Goal: Navigation & Orientation: Find specific page/section

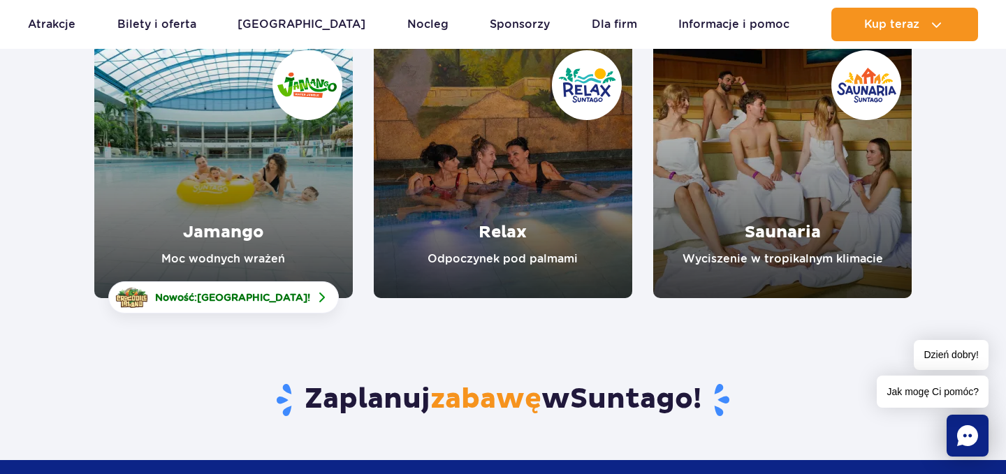
scroll to position [234, 0]
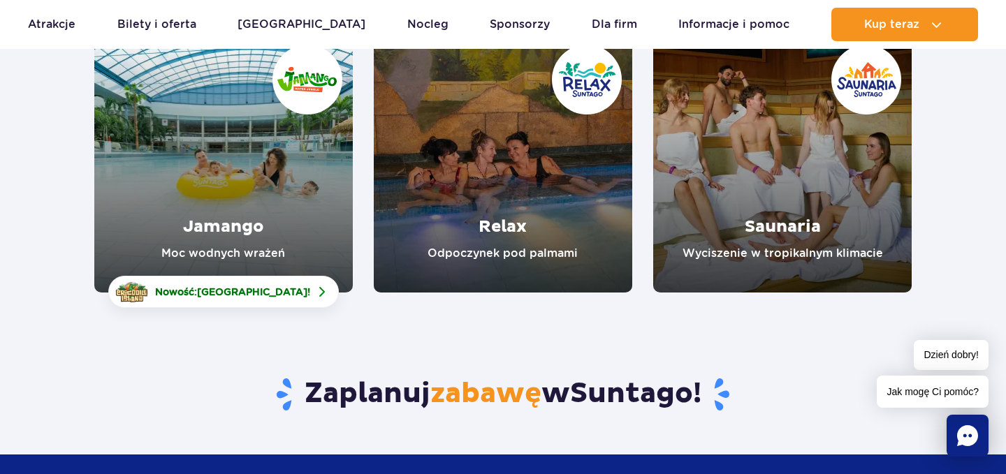
click at [293, 209] on link "Jamango" at bounding box center [223, 163] width 258 height 258
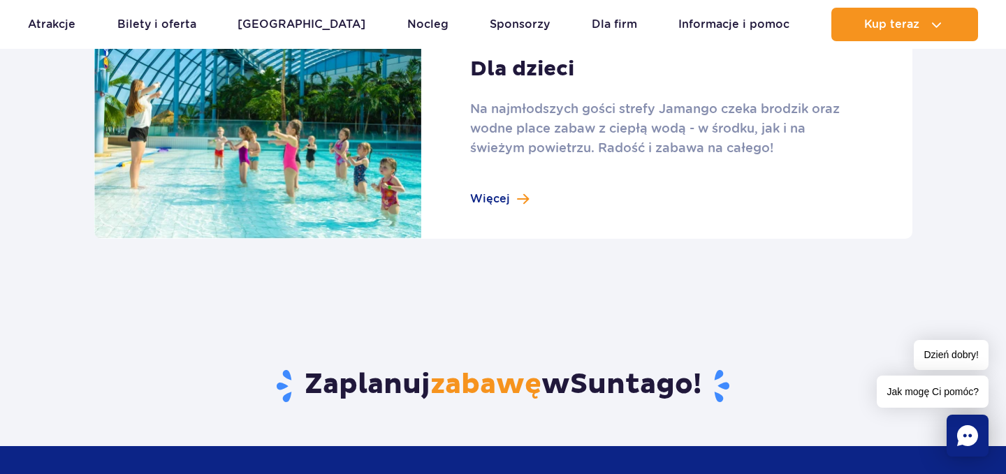
scroll to position [1992, 0]
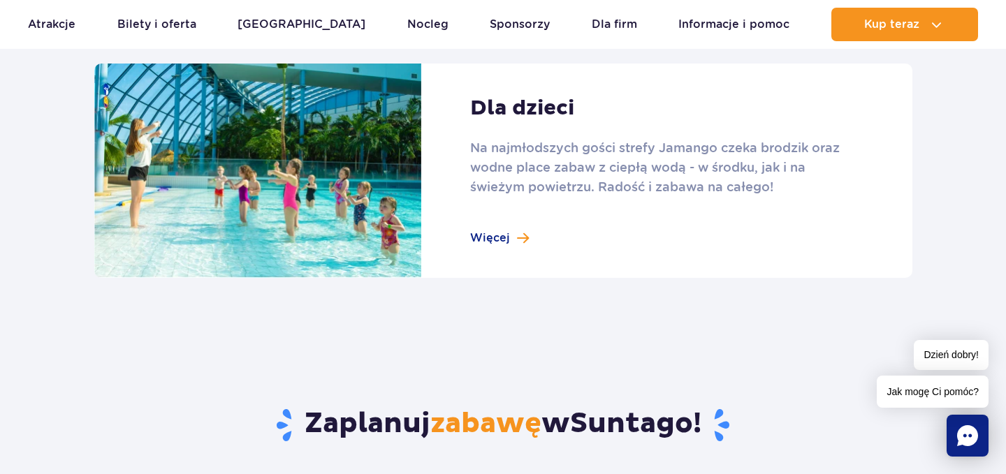
click at [963, 437] on rect "Chat" at bounding box center [968, 436] width 42 height 42
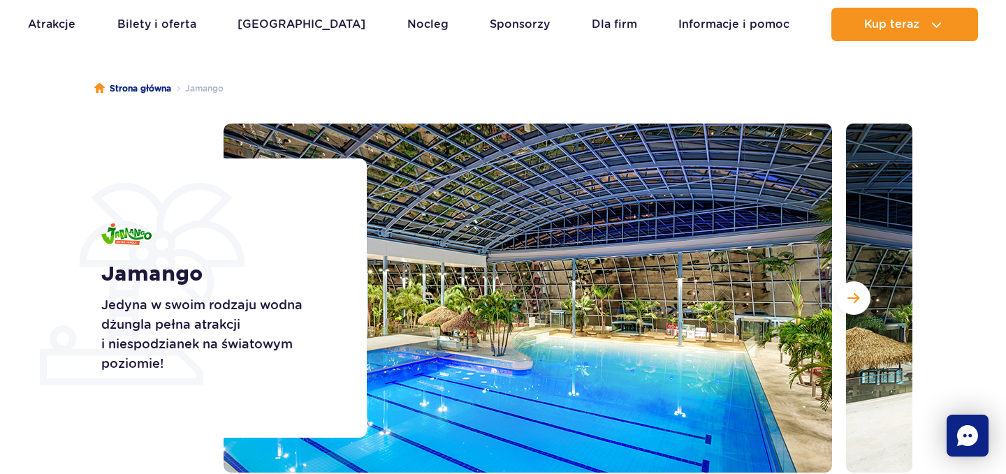
scroll to position [123, 0]
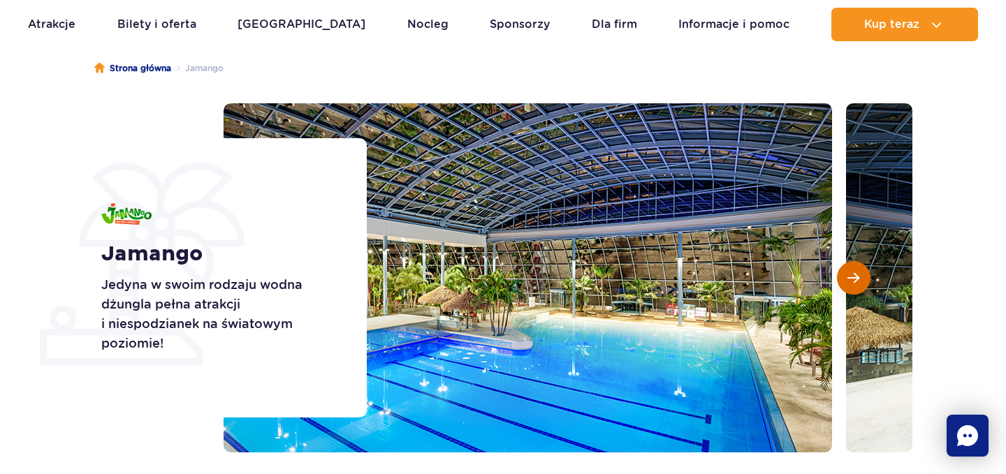
click at [850, 269] on button "Następny slajd" at bounding box center [854, 278] width 34 height 34
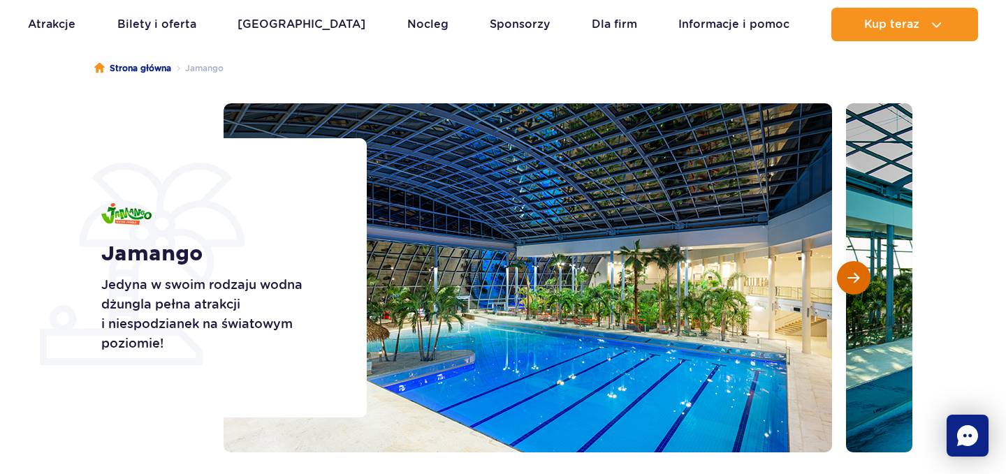
click at [850, 269] on button "Następny slajd" at bounding box center [854, 278] width 34 height 34
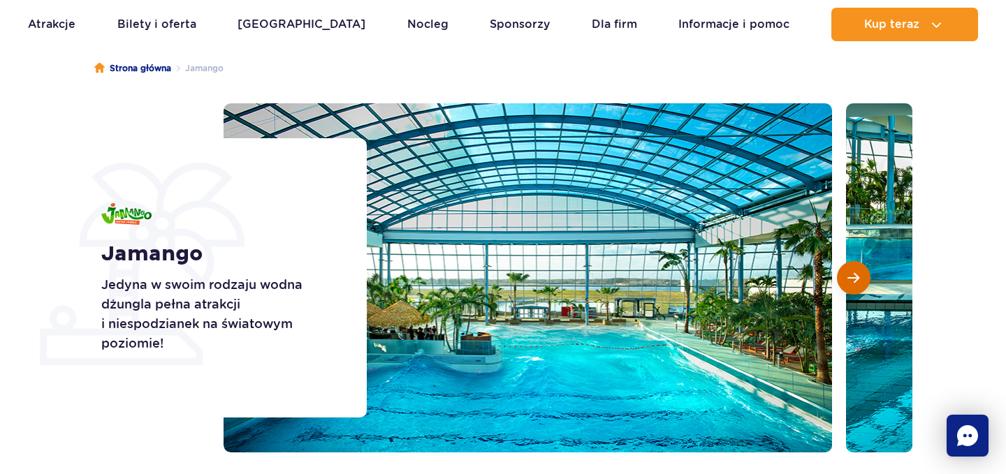
click at [850, 269] on button "Następny slajd" at bounding box center [854, 278] width 34 height 34
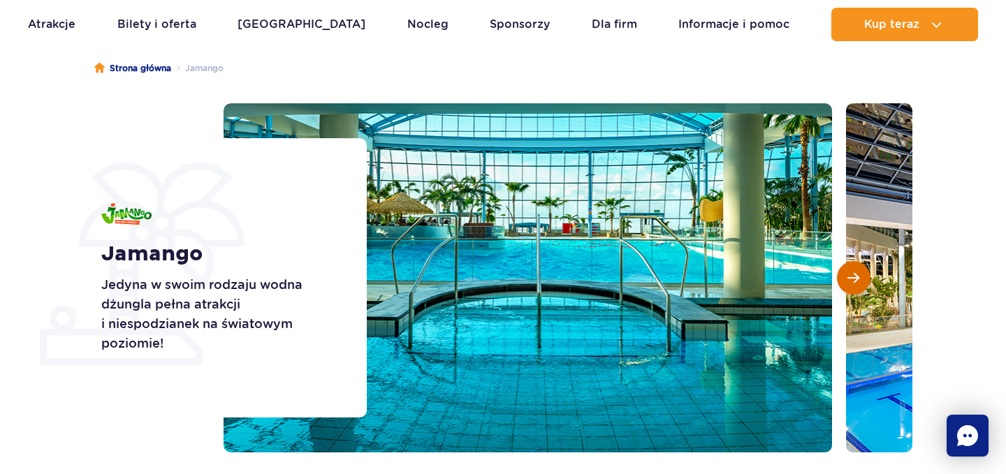
click at [850, 269] on button "Następny slajd" at bounding box center [854, 278] width 34 height 34
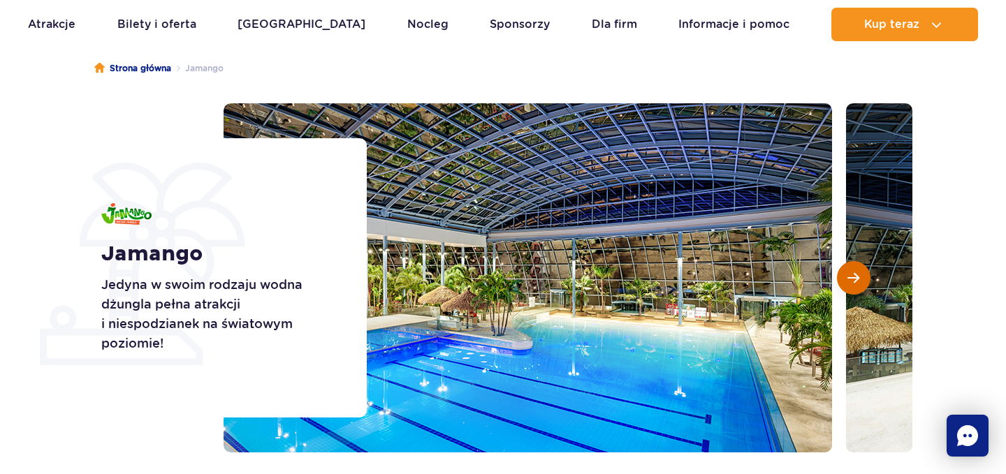
click at [850, 269] on button "Następny slajd" at bounding box center [854, 278] width 34 height 34
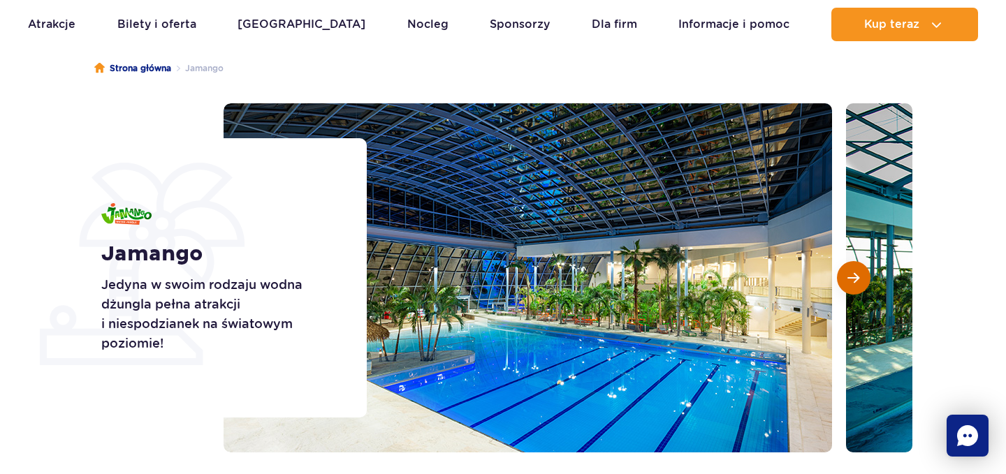
click at [850, 269] on button "Następny slajd" at bounding box center [854, 278] width 34 height 34
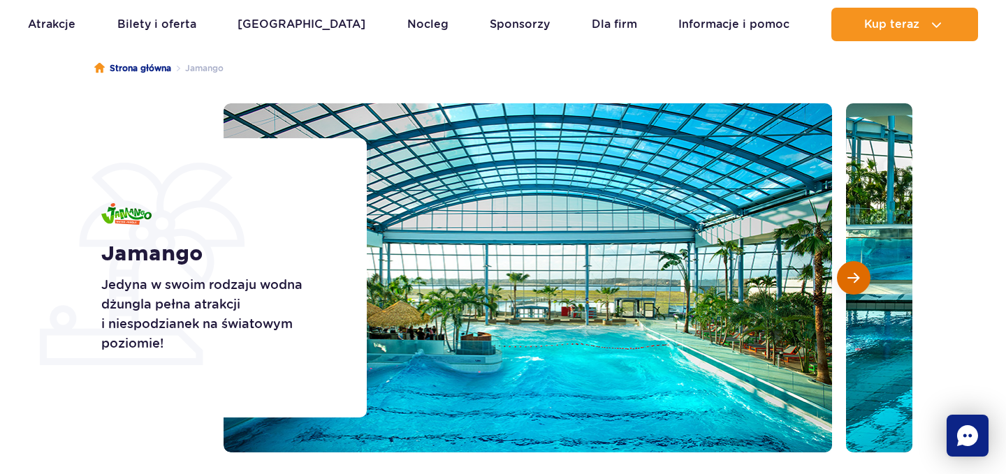
click at [850, 269] on button "Następny slajd" at bounding box center [854, 278] width 34 height 34
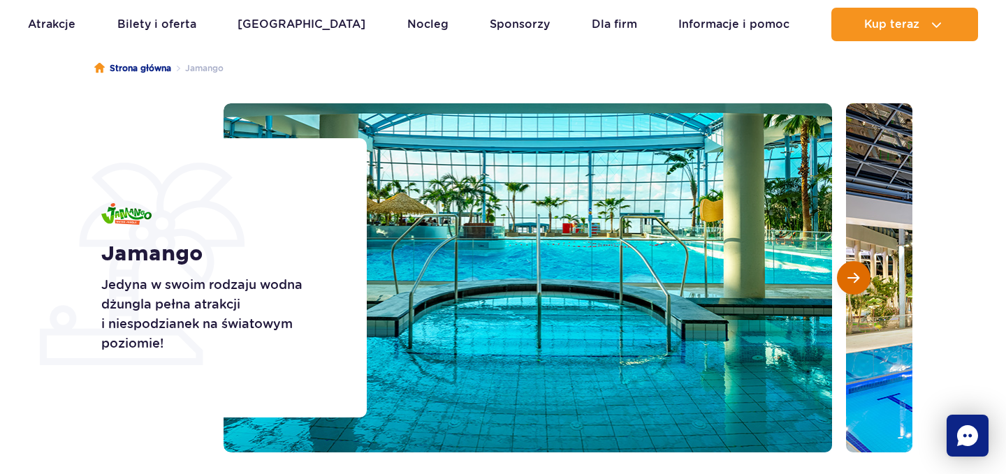
click at [850, 269] on button "Następny slajd" at bounding box center [854, 278] width 34 height 34
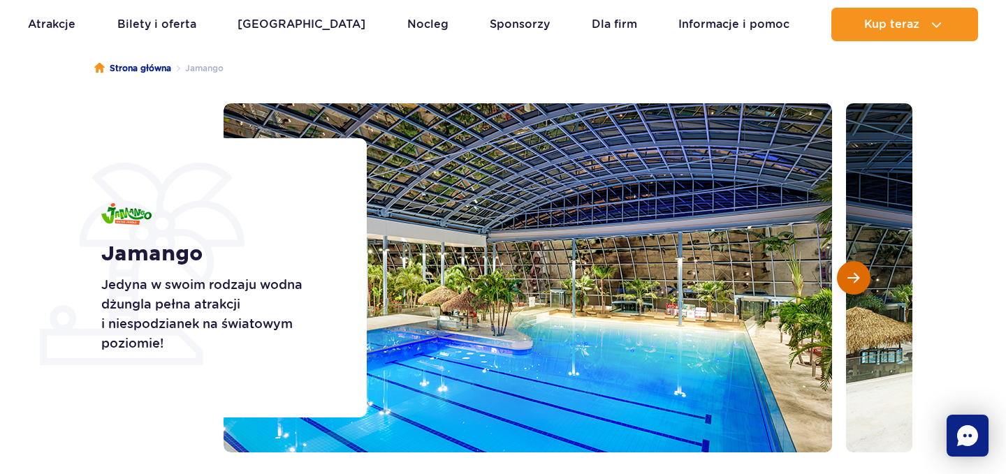
click at [850, 269] on button "Następny slajd" at bounding box center [854, 278] width 34 height 34
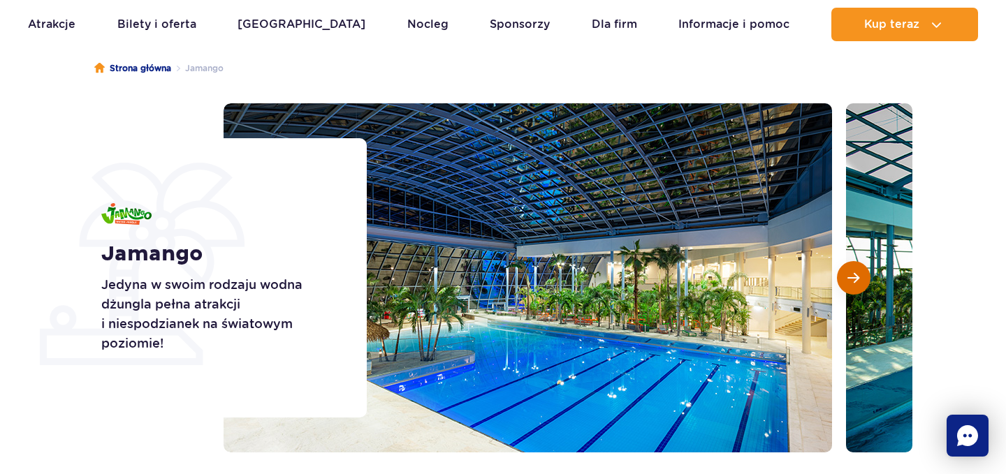
click at [847, 283] on span "Następny slajd" at bounding box center [853, 278] width 12 height 13
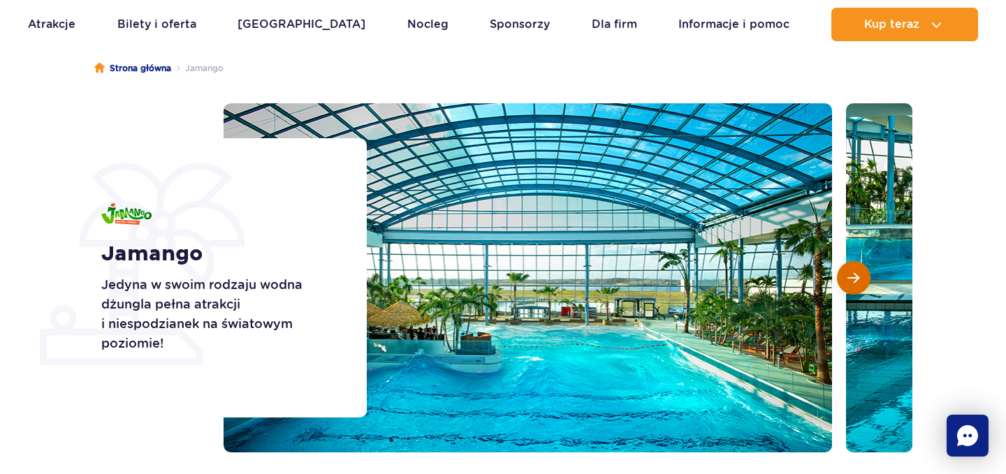
click at [847, 283] on span "Następny slajd" at bounding box center [853, 278] width 12 height 13
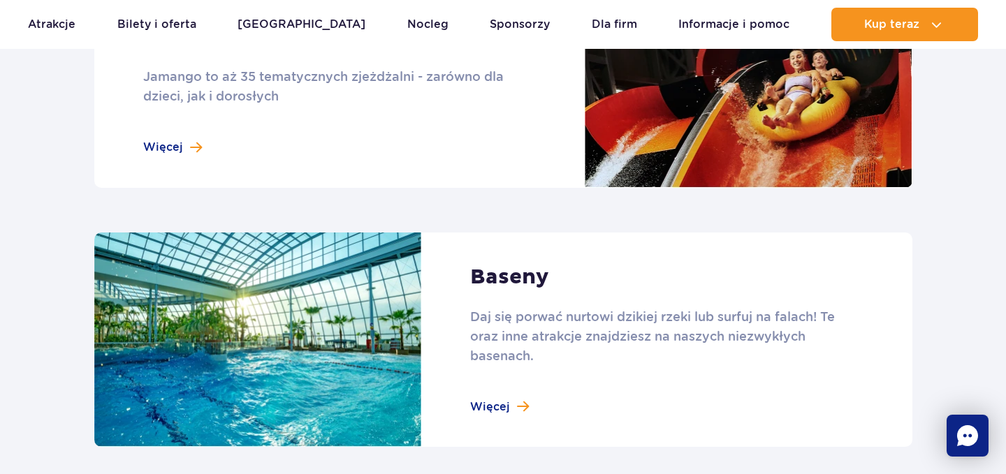
scroll to position [1322, 0]
click at [476, 411] on link at bounding box center [503, 340] width 818 height 215
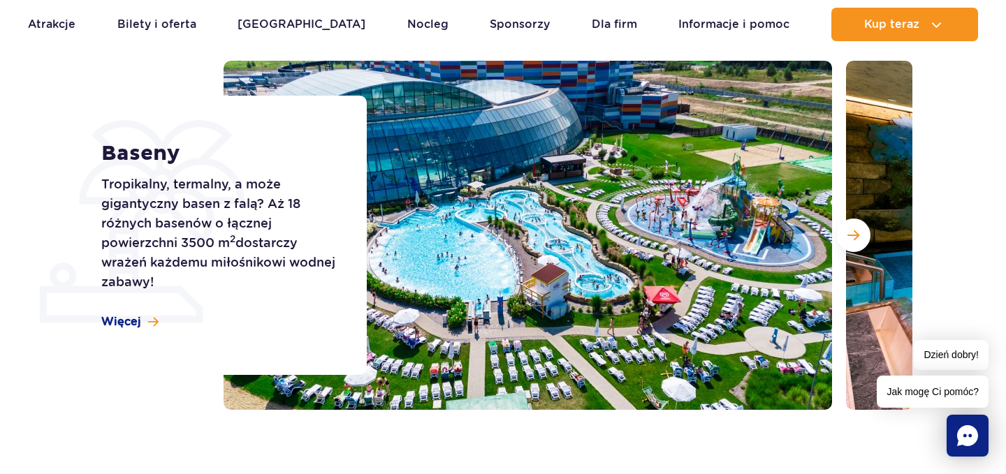
scroll to position [199, 0]
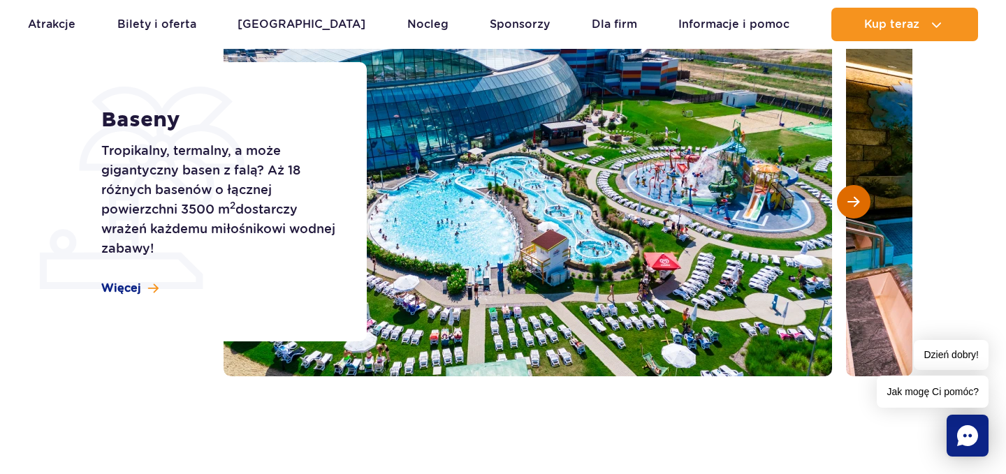
click at [847, 198] on span "Następny slajd" at bounding box center [853, 202] width 12 height 13
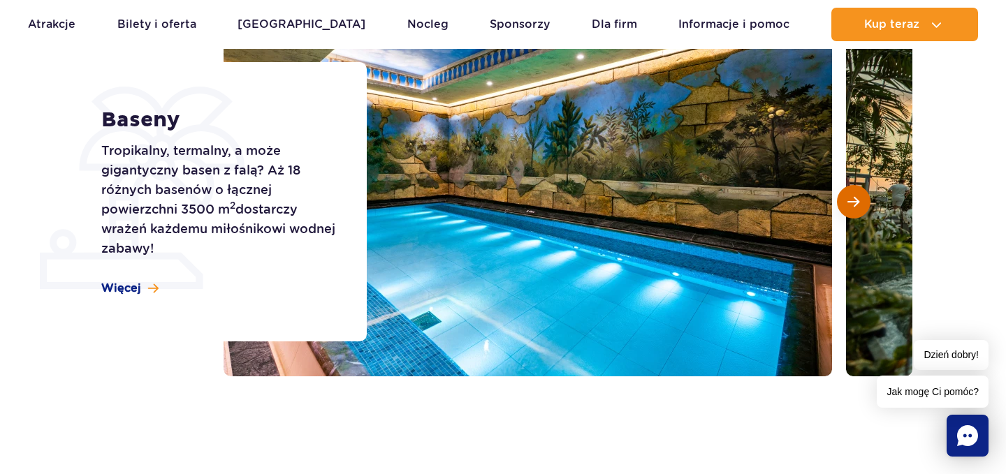
click at [847, 198] on span "Następny slajd" at bounding box center [853, 202] width 12 height 13
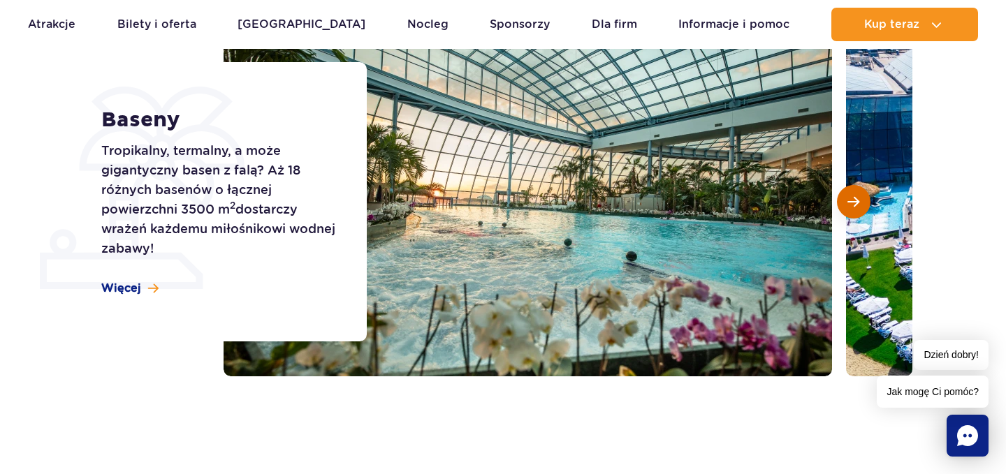
click at [847, 198] on span "Następny slajd" at bounding box center [853, 202] width 12 height 13
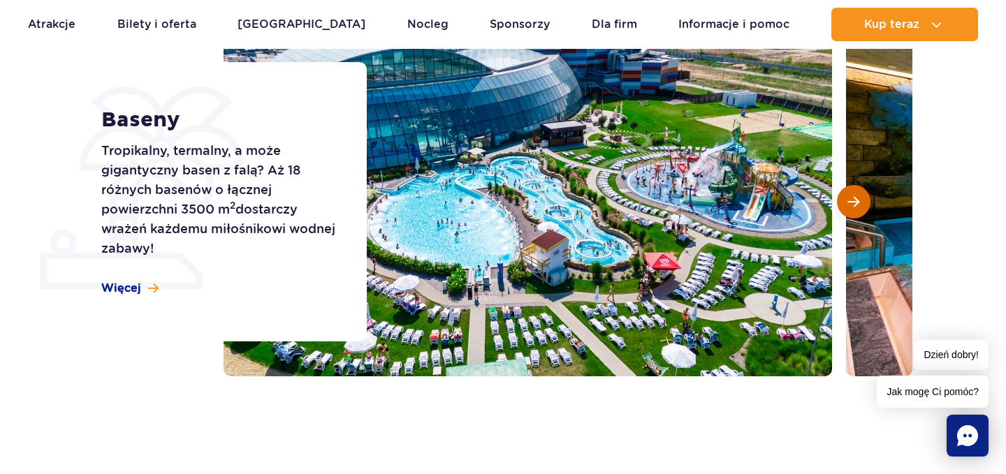
click at [847, 198] on span "Następny slajd" at bounding box center [853, 202] width 12 height 13
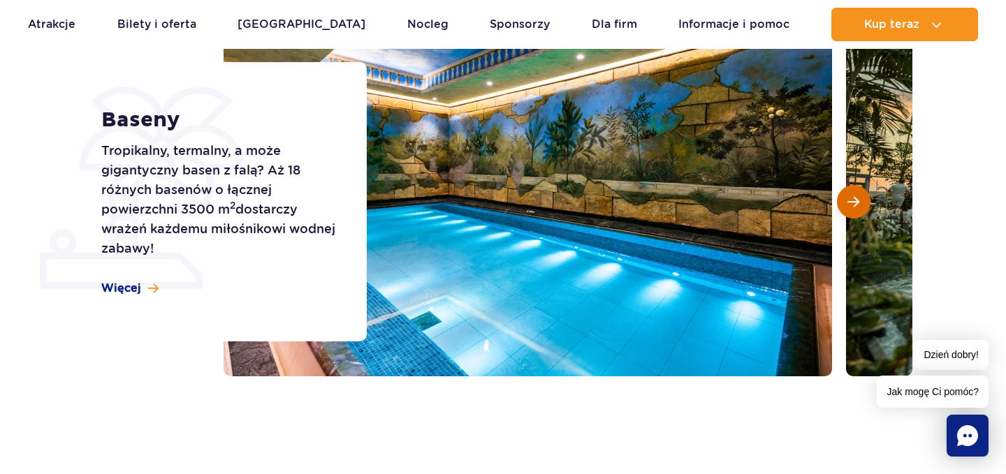
click at [847, 198] on span "Następny slajd" at bounding box center [853, 202] width 12 height 13
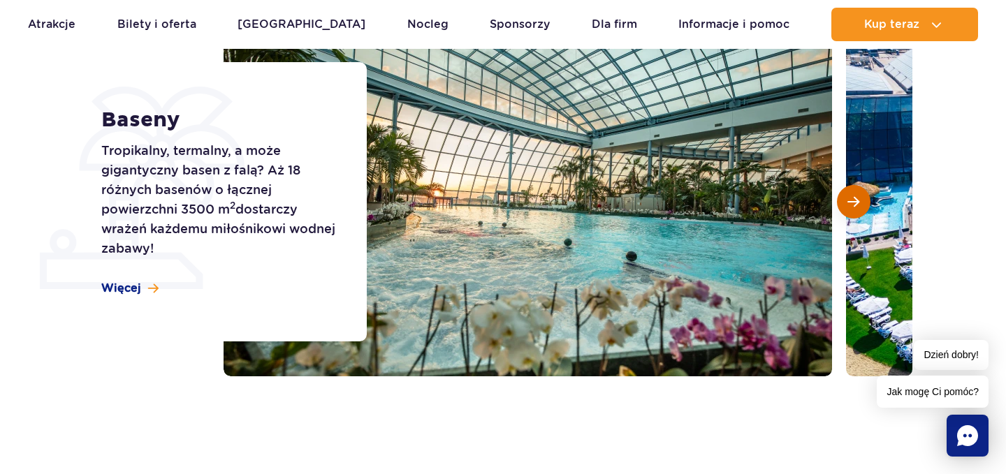
click at [847, 198] on span "Następny slajd" at bounding box center [853, 202] width 12 height 13
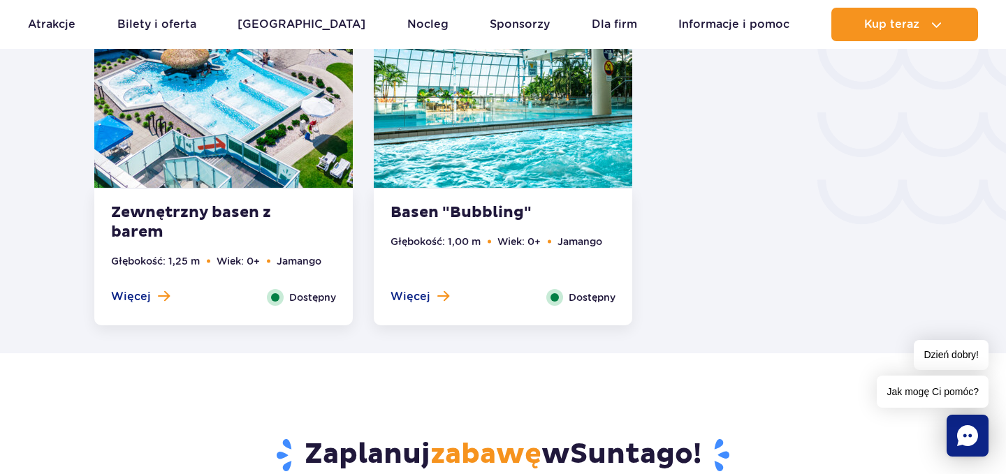
scroll to position [2659, 0]
